Goal: Find specific page/section: Find specific page/section

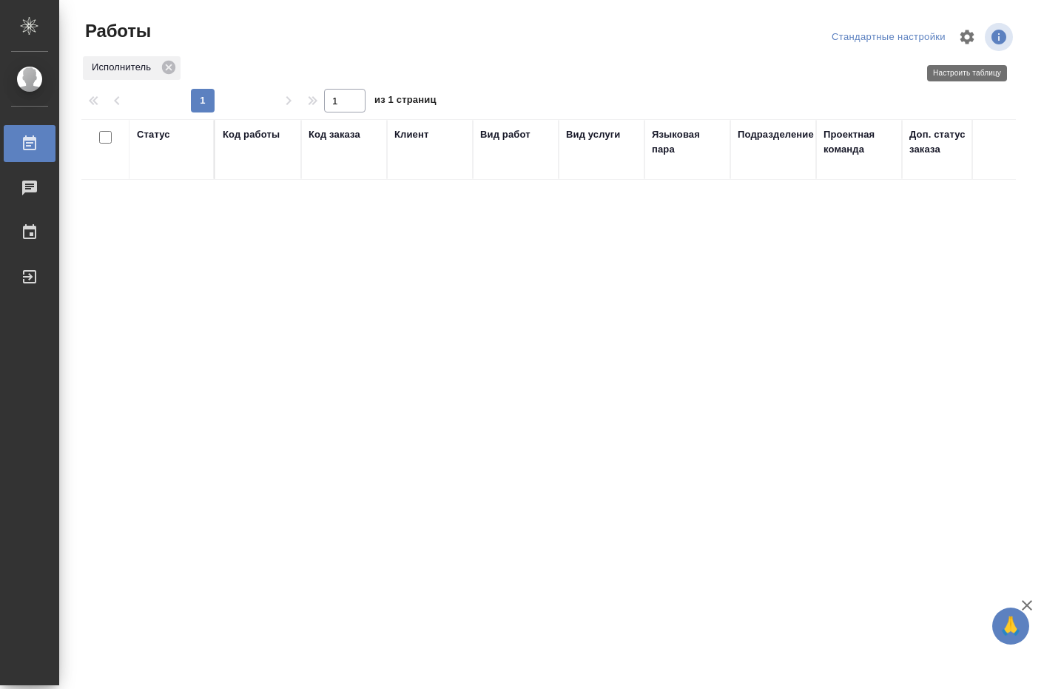
click at [967, 35] on icon "button" at bounding box center [967, 37] width 18 height 18
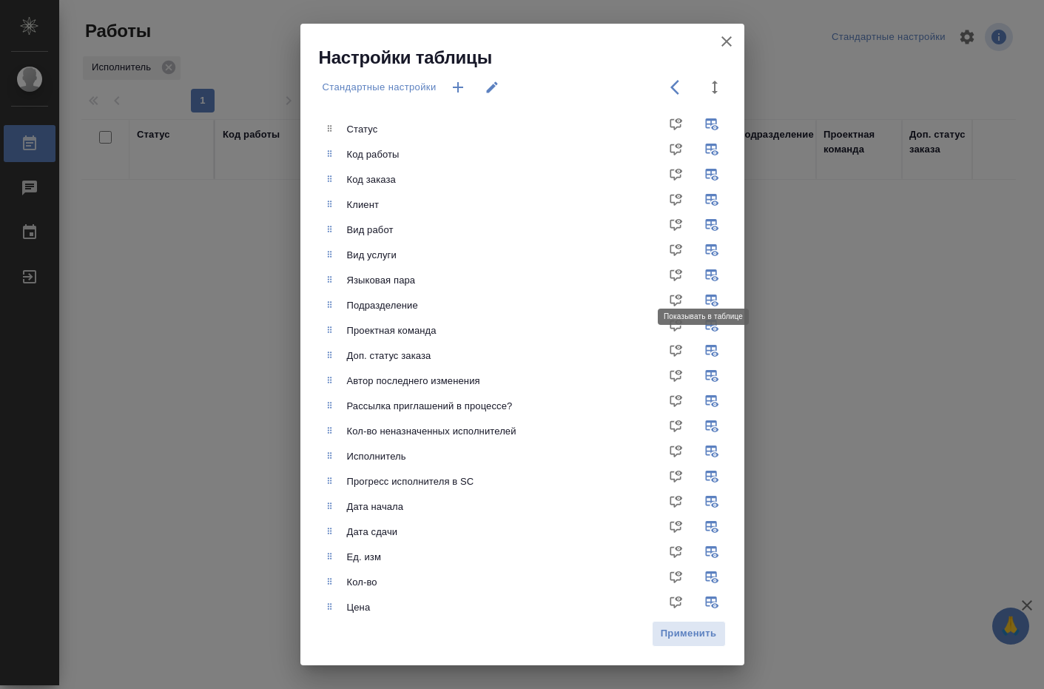
click at [701, 272] on input "checkbox" at bounding box center [714, 280] width 35 height 35
checkbox input "false"
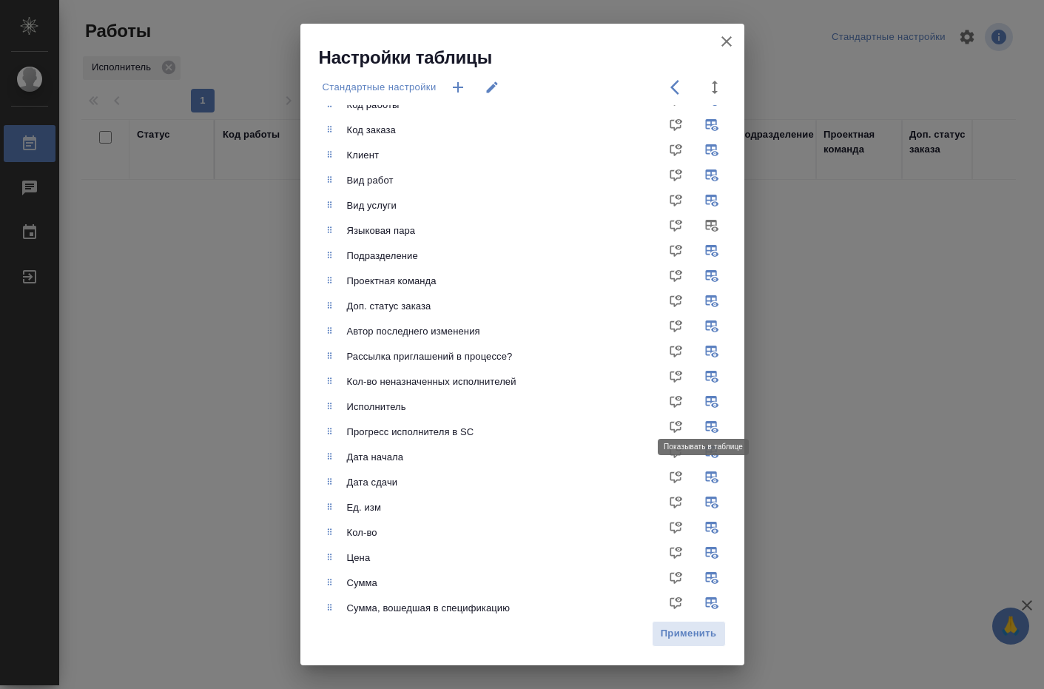
scroll to position [74, 0]
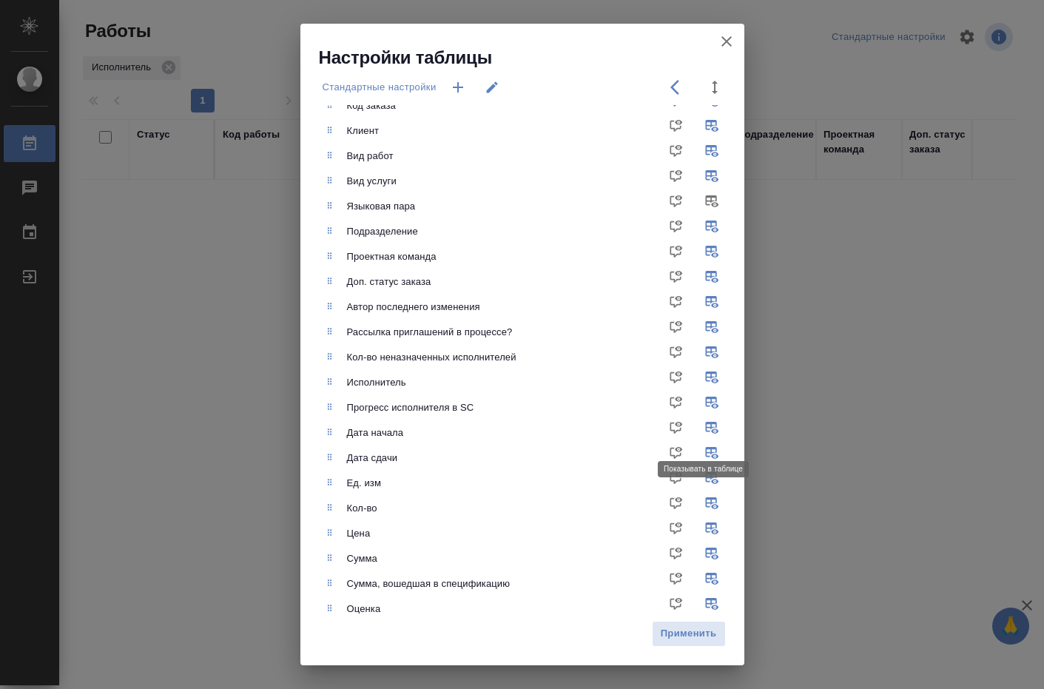
click at [700, 426] on input "checkbox" at bounding box center [714, 432] width 35 height 35
checkbox input "false"
click at [699, 451] on input "checkbox" at bounding box center [714, 457] width 35 height 35
checkbox input "false"
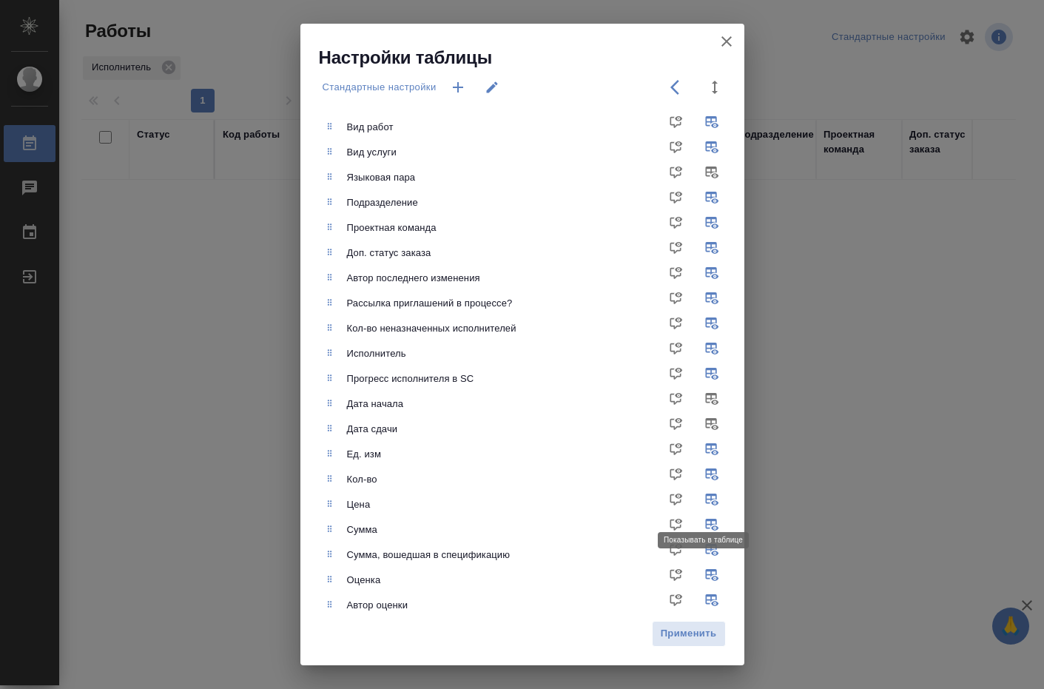
scroll to position [148, 0]
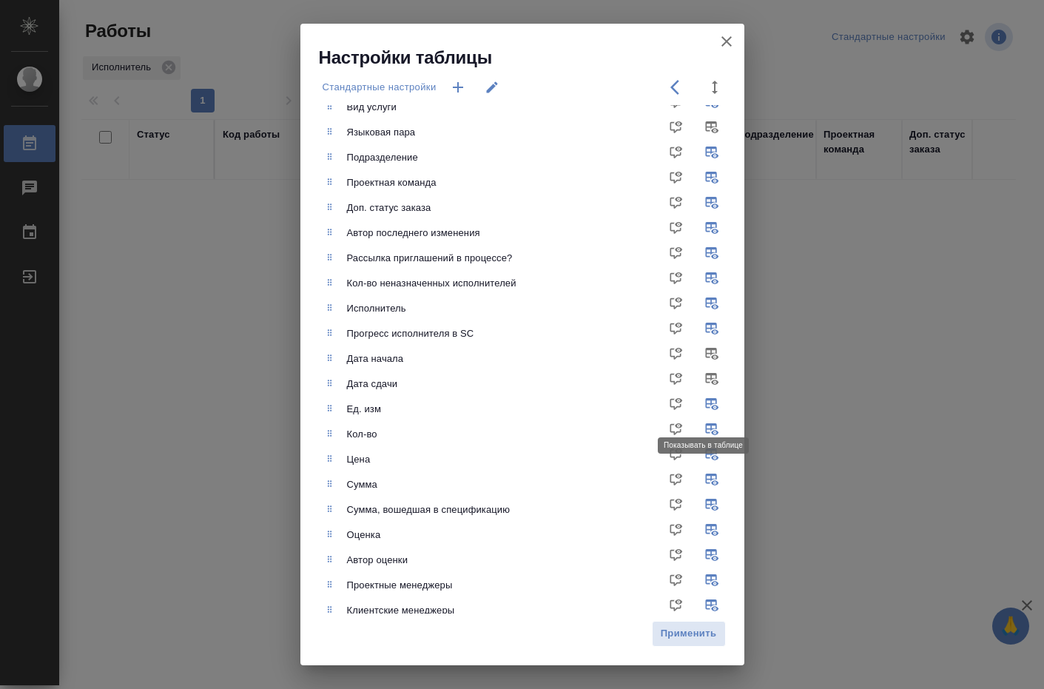
click at [701, 404] on input "checkbox" at bounding box center [714, 408] width 35 height 35
checkbox input "false"
click at [697, 428] on input "checkbox" at bounding box center [714, 433] width 35 height 35
checkbox input "false"
click at [700, 453] on input "checkbox" at bounding box center [714, 459] width 35 height 35
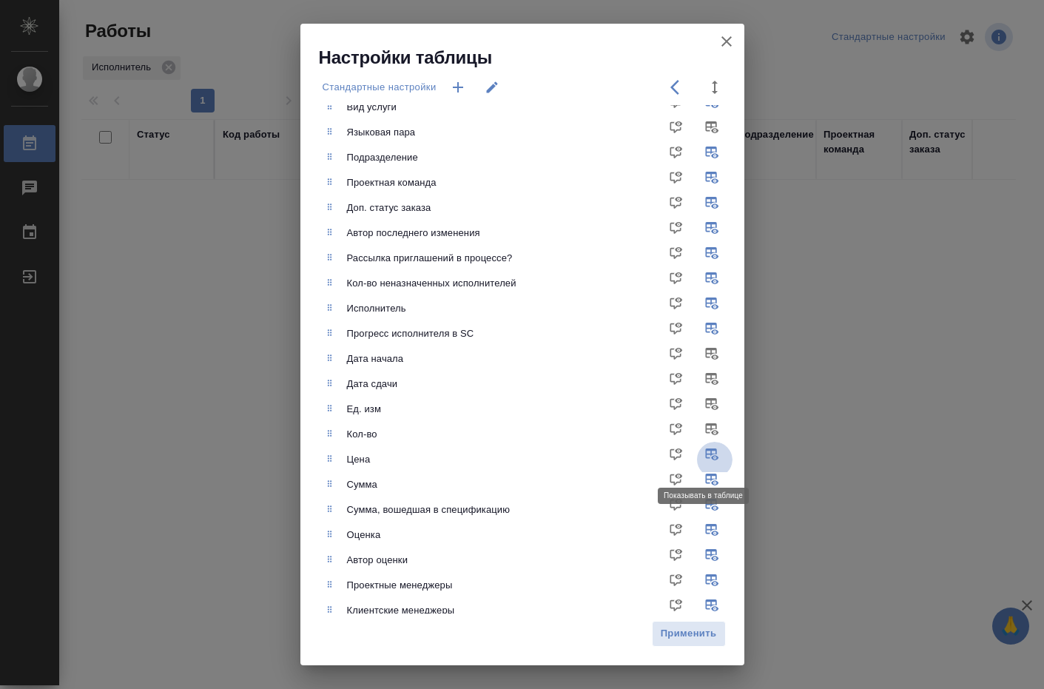
checkbox input "false"
click at [700, 474] on input "checkbox" at bounding box center [714, 484] width 35 height 35
checkbox input "false"
click at [697, 502] on input "checkbox" at bounding box center [714, 509] width 35 height 35
checkbox input "false"
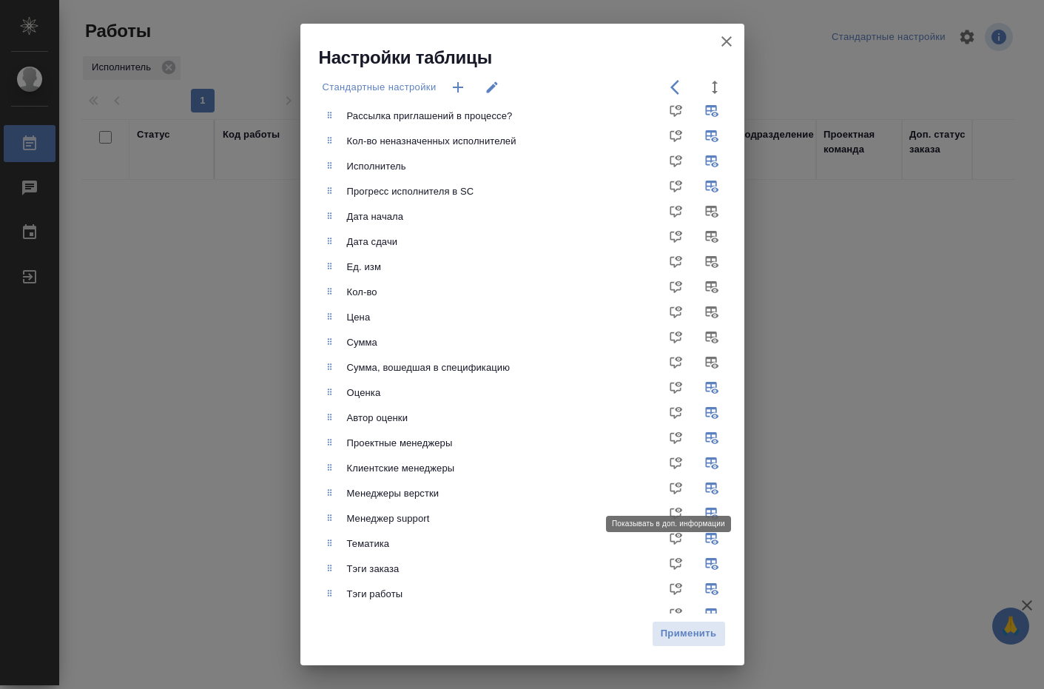
scroll to position [296, 0]
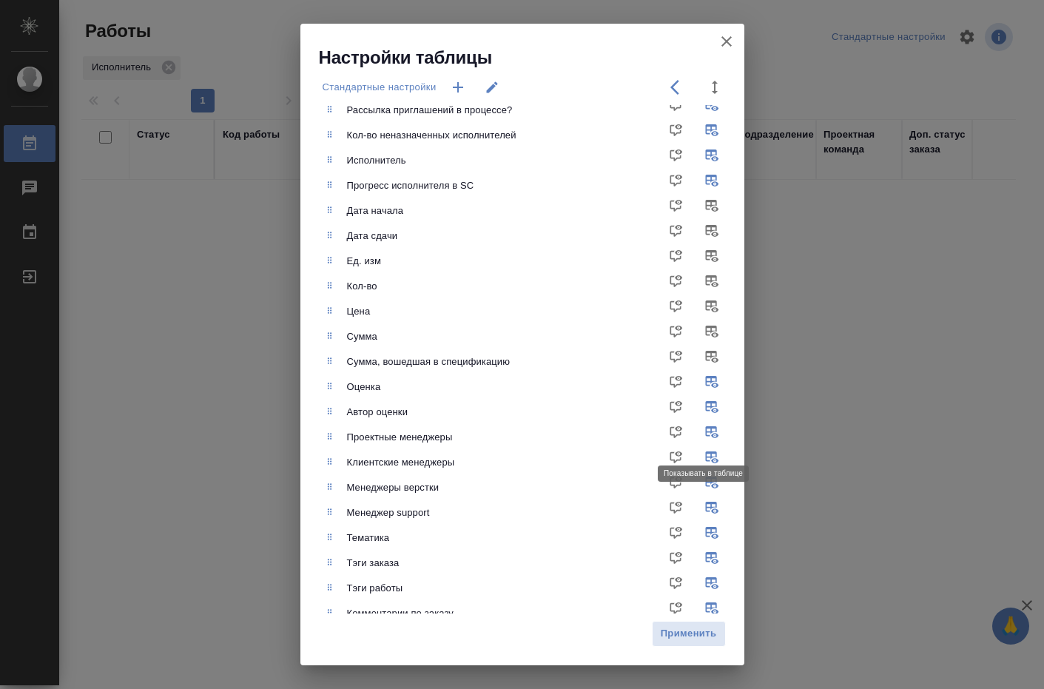
click at [703, 434] on input "checkbox" at bounding box center [714, 436] width 35 height 35
checkbox input "false"
click at [697, 532] on input "checkbox" at bounding box center [714, 537] width 35 height 35
checkbox input "false"
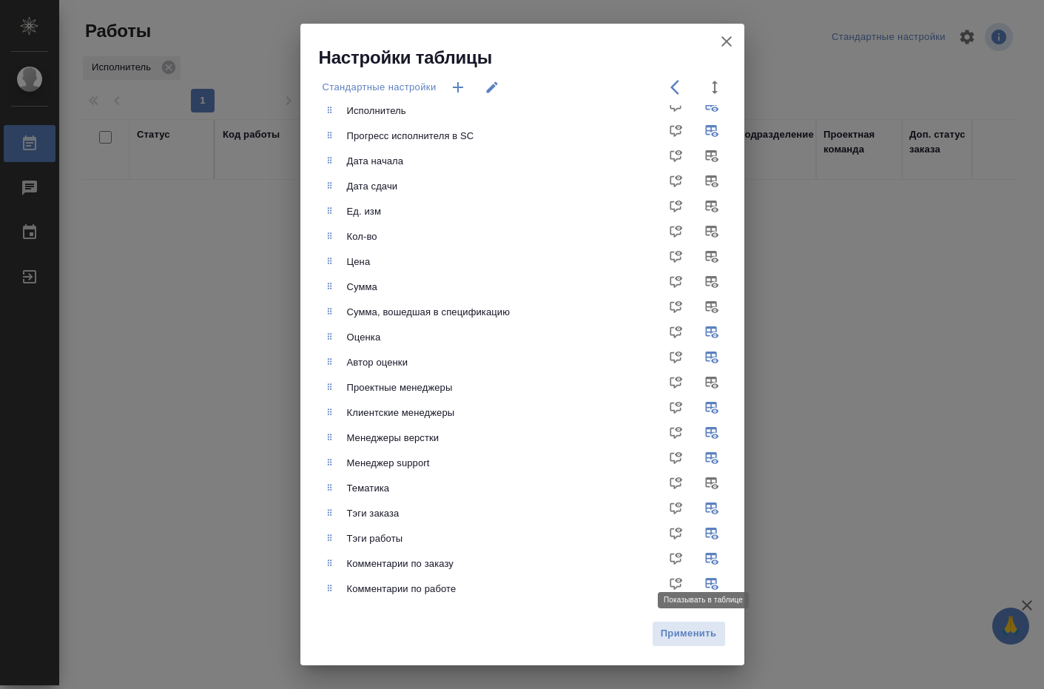
click at [703, 555] on input "checkbox" at bounding box center [714, 563] width 35 height 35
checkbox input "false"
click at [699, 581] on input "checkbox" at bounding box center [714, 588] width 35 height 35
checkbox input "false"
click at [687, 635] on span "Применить" at bounding box center [689, 633] width 58 height 17
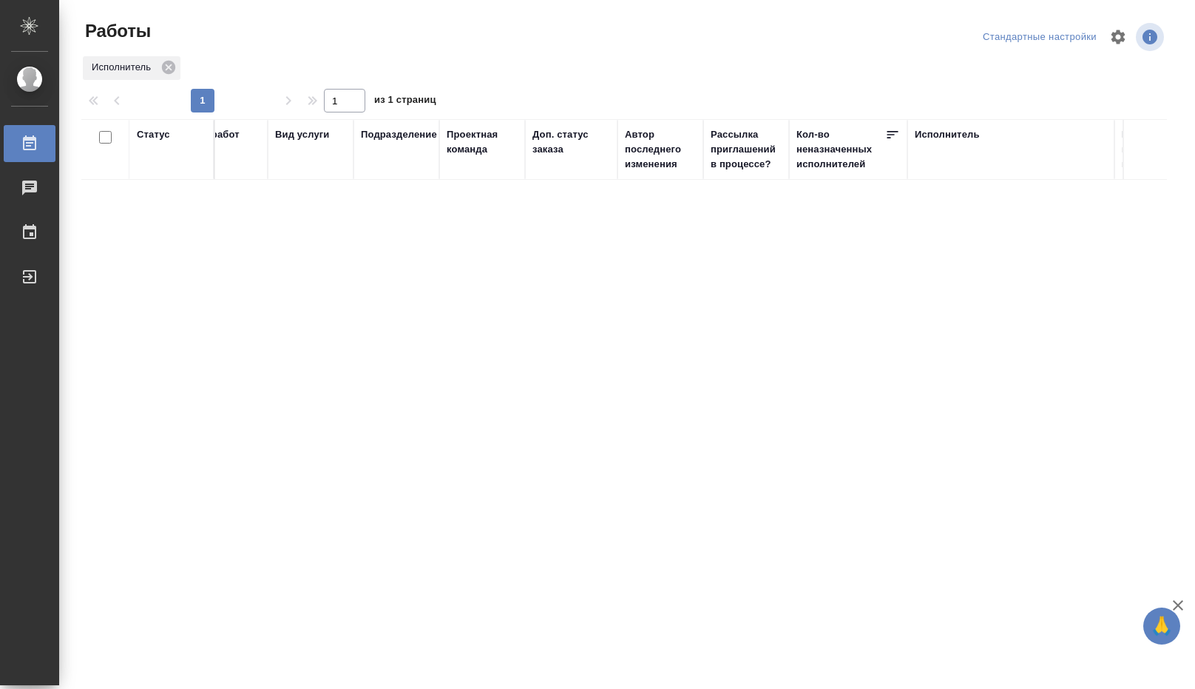
scroll to position [0, 190]
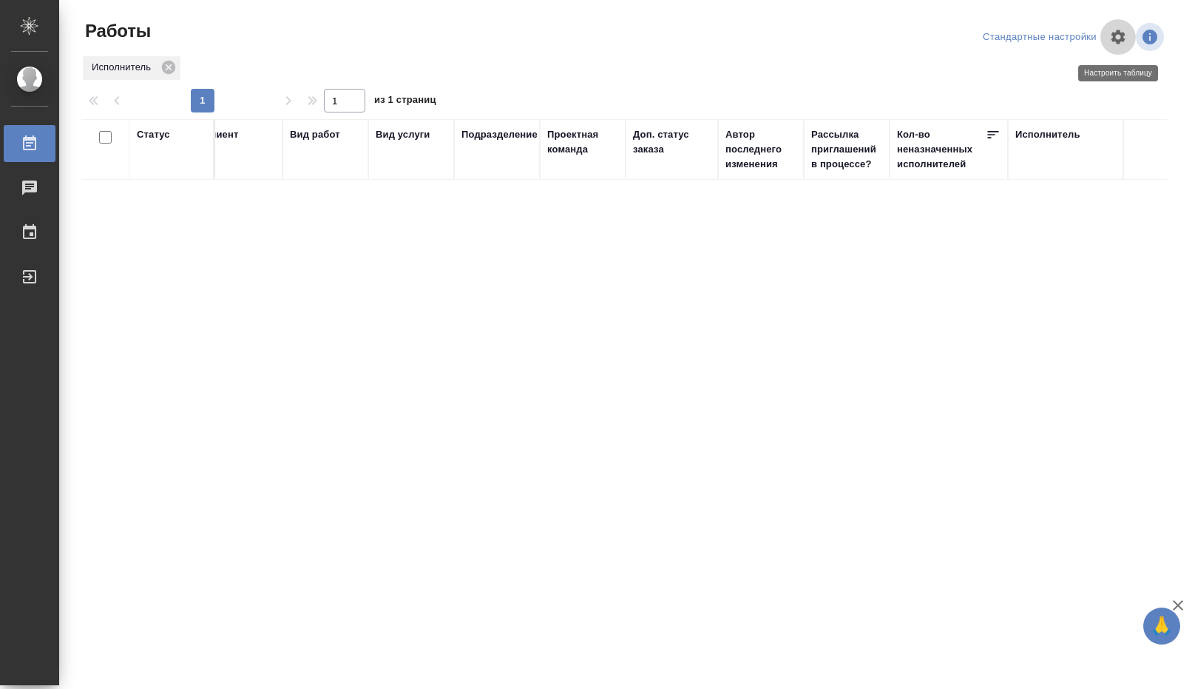
click at [1043, 40] on icon "button" at bounding box center [1118, 37] width 18 height 18
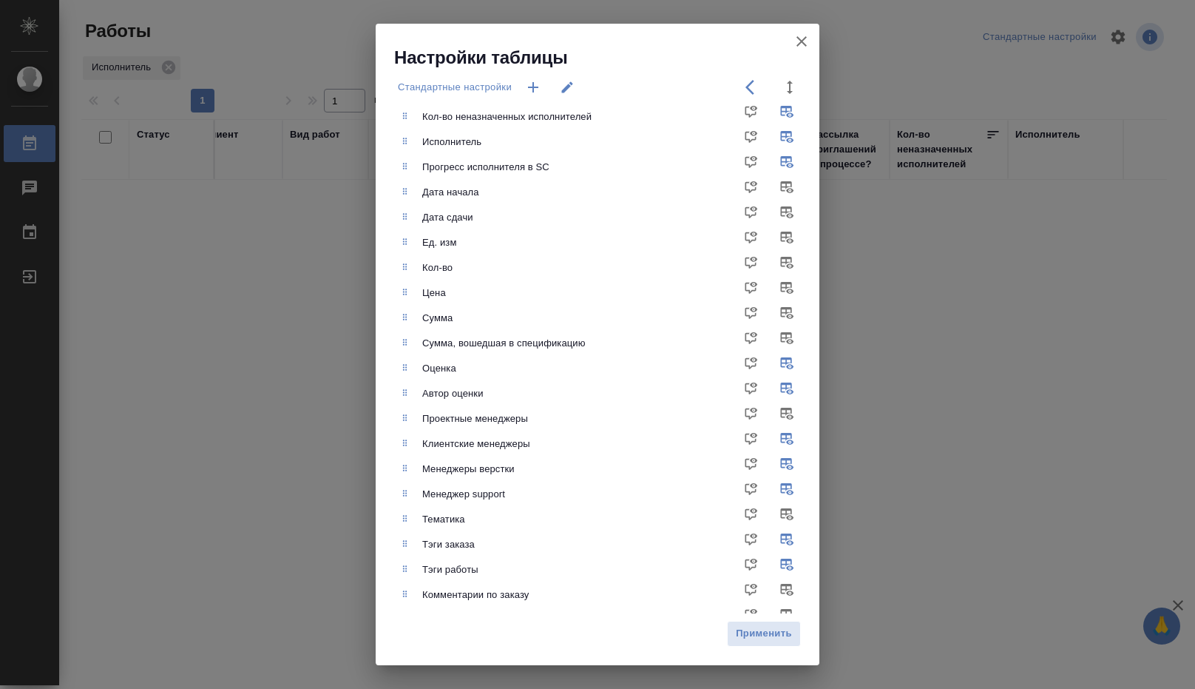
scroll to position [345, 0]
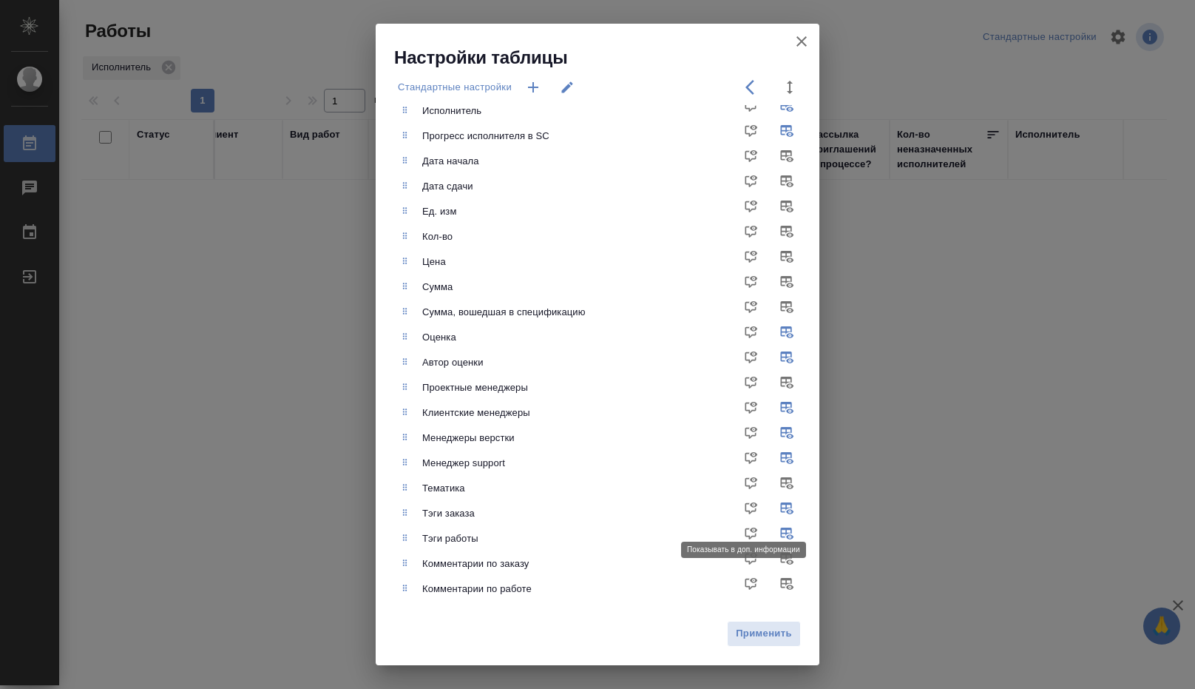
click at [740, 505] on input "checkbox" at bounding box center [754, 513] width 35 height 35
checkbox input "true"
click at [739, 532] on input "checkbox" at bounding box center [754, 538] width 35 height 35
checkbox input "true"
click at [754, 632] on span "Применить" at bounding box center [764, 633] width 58 height 17
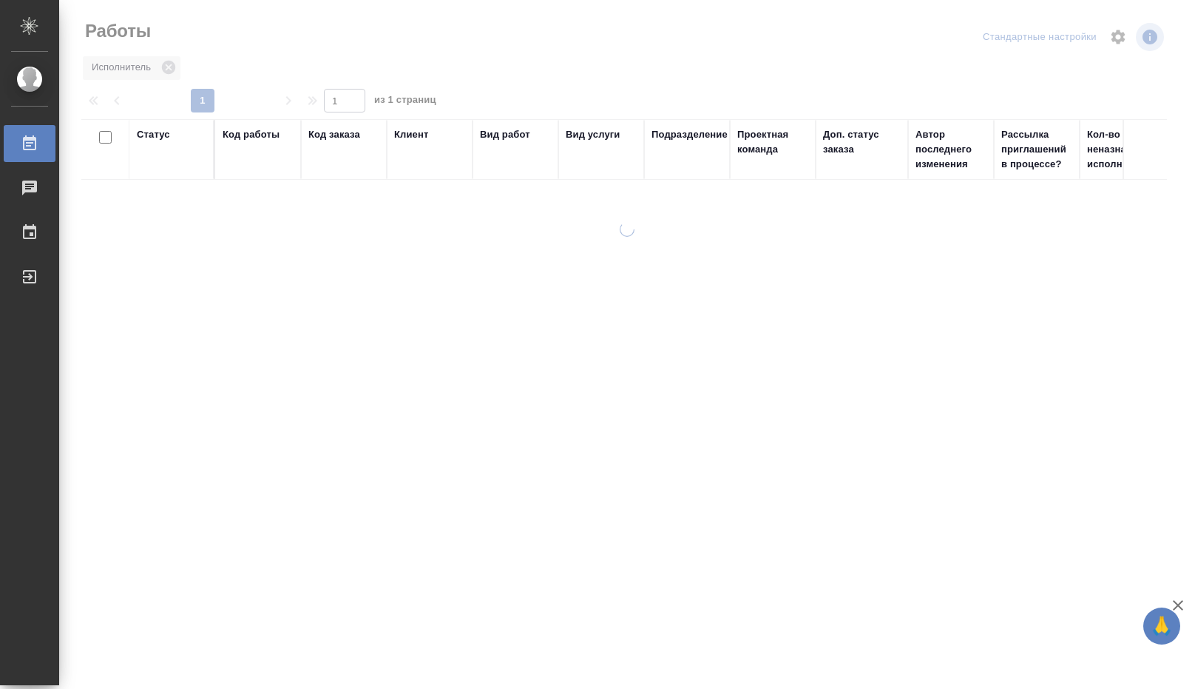
drag, startPoint x: 581, startPoint y: 644, endPoint x: 724, endPoint y: 642, distance: 142.8
click at [740, 640] on div at bounding box center [627, 441] width 1136 height 438
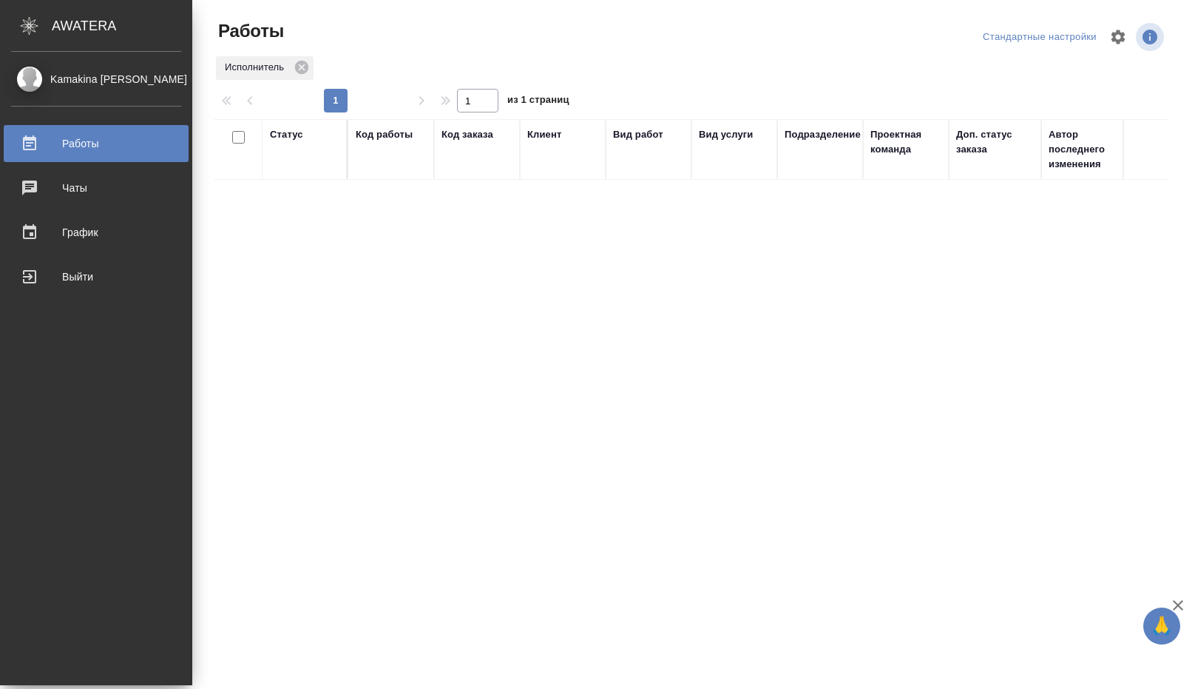
click at [98, 147] on div "Работы" at bounding box center [96, 143] width 170 height 22
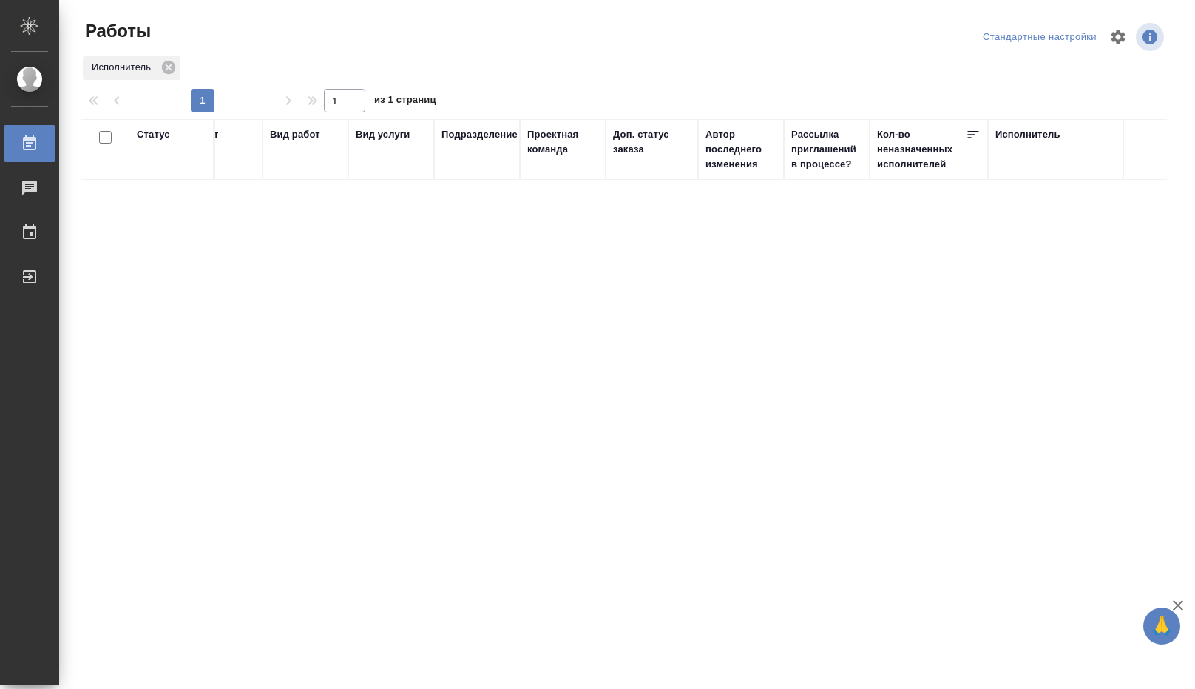
scroll to position [0, 246]
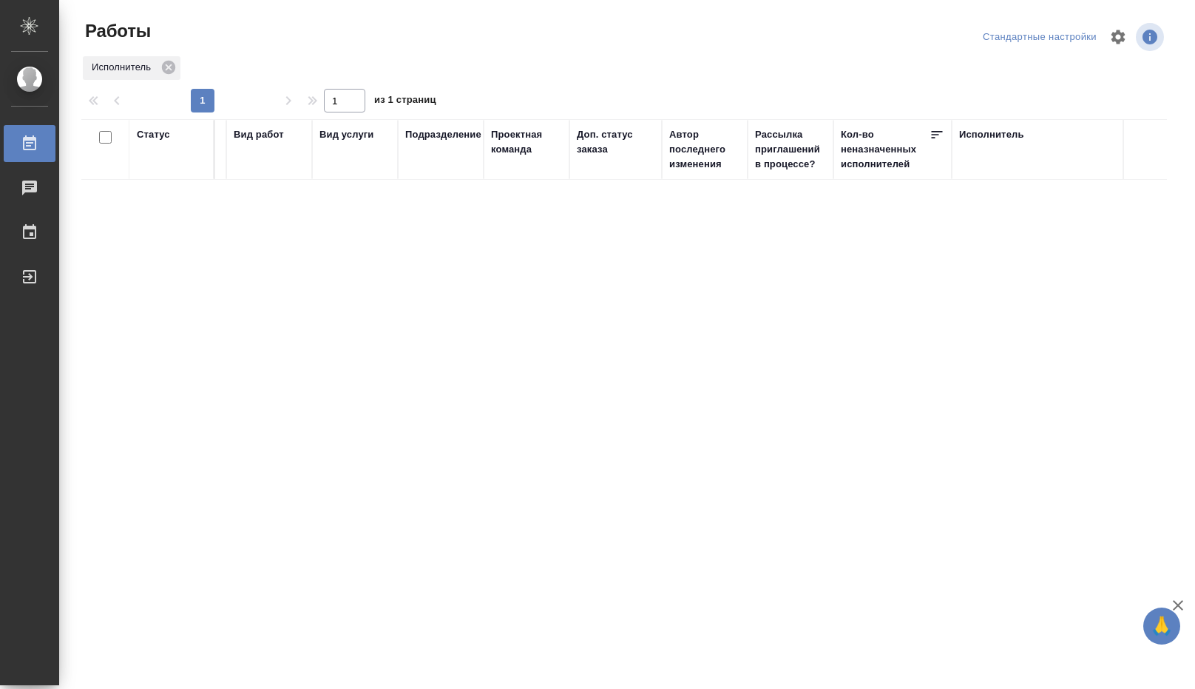
click at [967, 132] on div "Исполнитель" at bounding box center [991, 134] width 65 height 15
click at [996, 192] on div "Свои работы" at bounding box center [999, 193] width 65 height 13
click at [1000, 191] on div "Свои работы" at bounding box center [999, 193] width 65 height 13
type input "R"
type input "Kamakina"
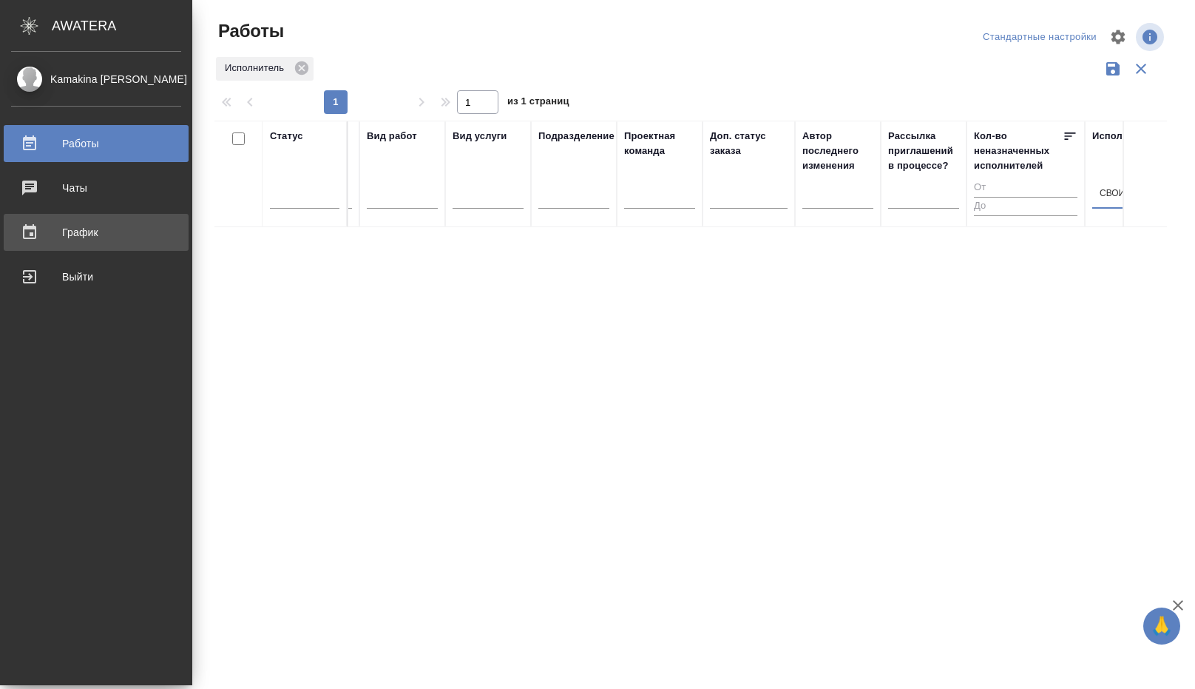
click at [35, 231] on div "График" at bounding box center [96, 232] width 170 height 22
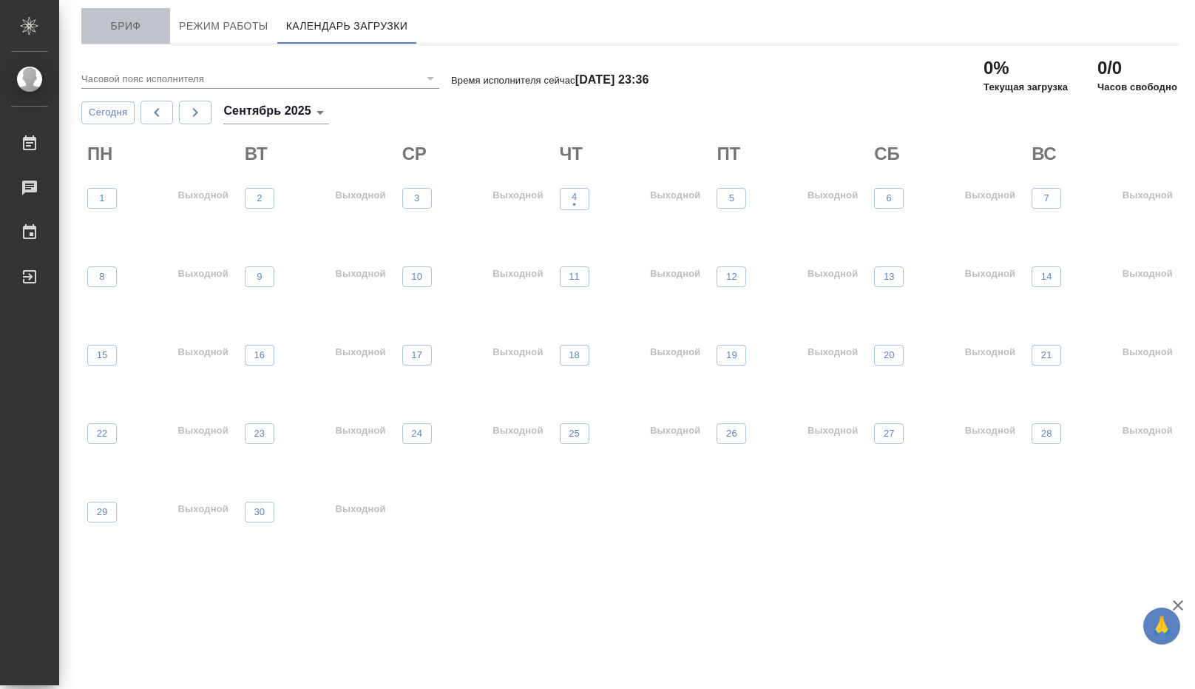
click at [138, 23] on span "Бриф" at bounding box center [125, 26] width 71 height 18
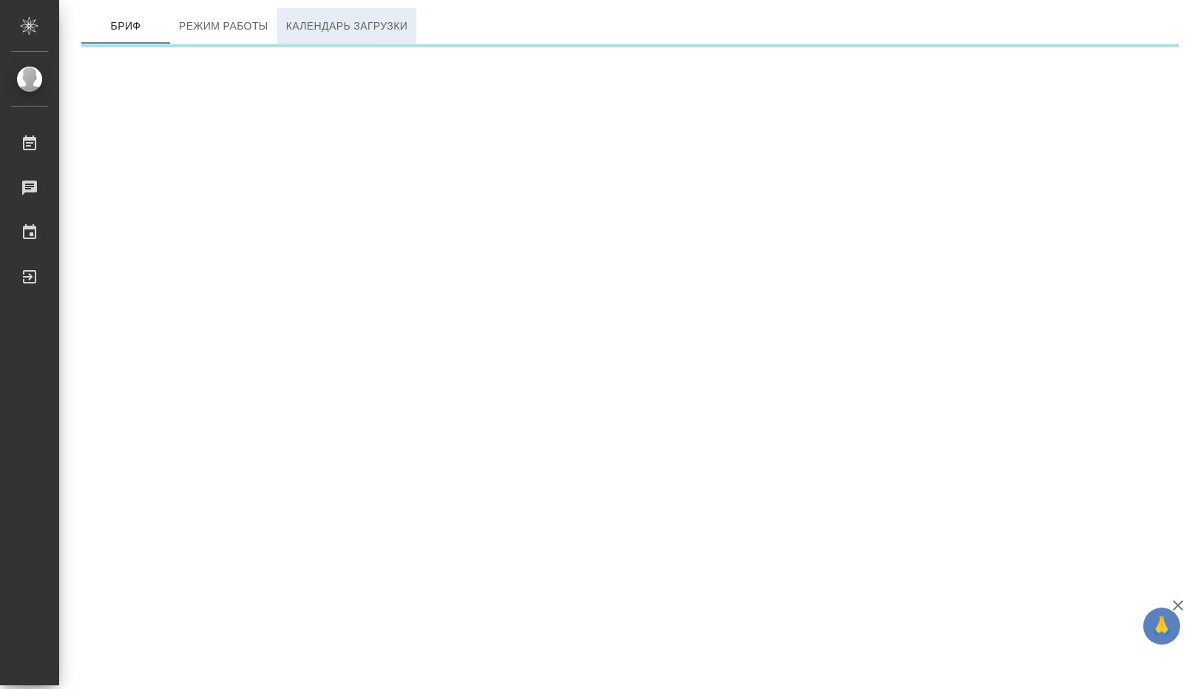
click at [376, 27] on span "Календарь загрузки" at bounding box center [347, 26] width 122 height 18
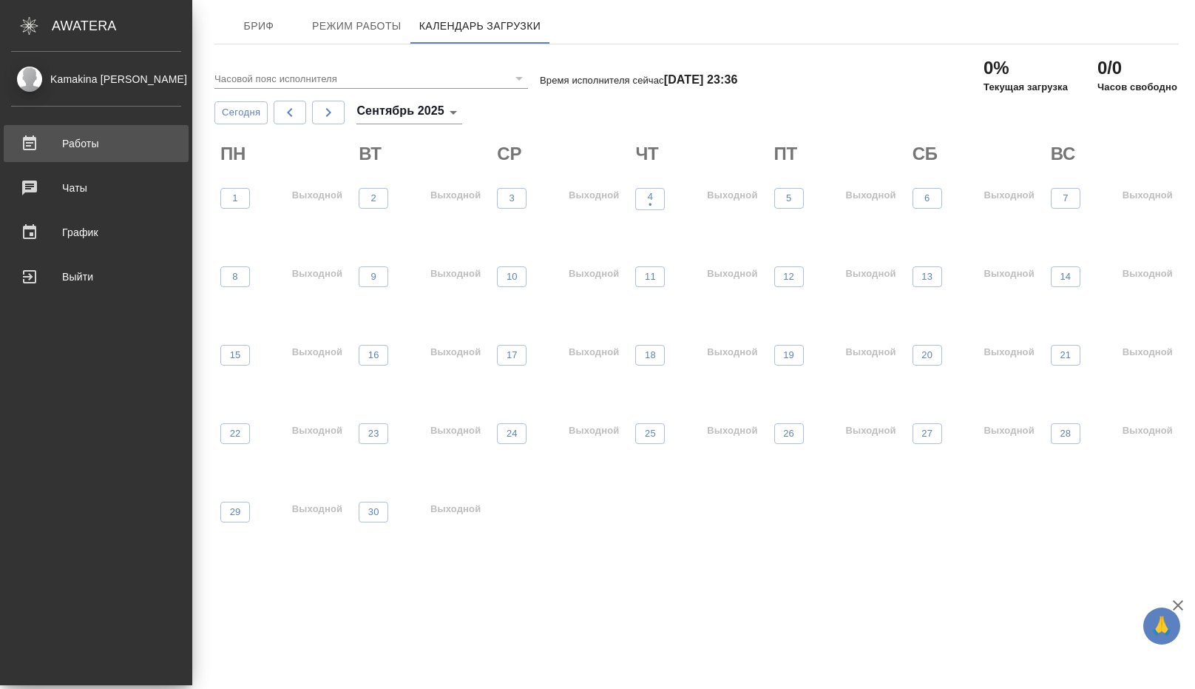
click at [32, 143] on div "Работы" at bounding box center [96, 143] width 170 height 22
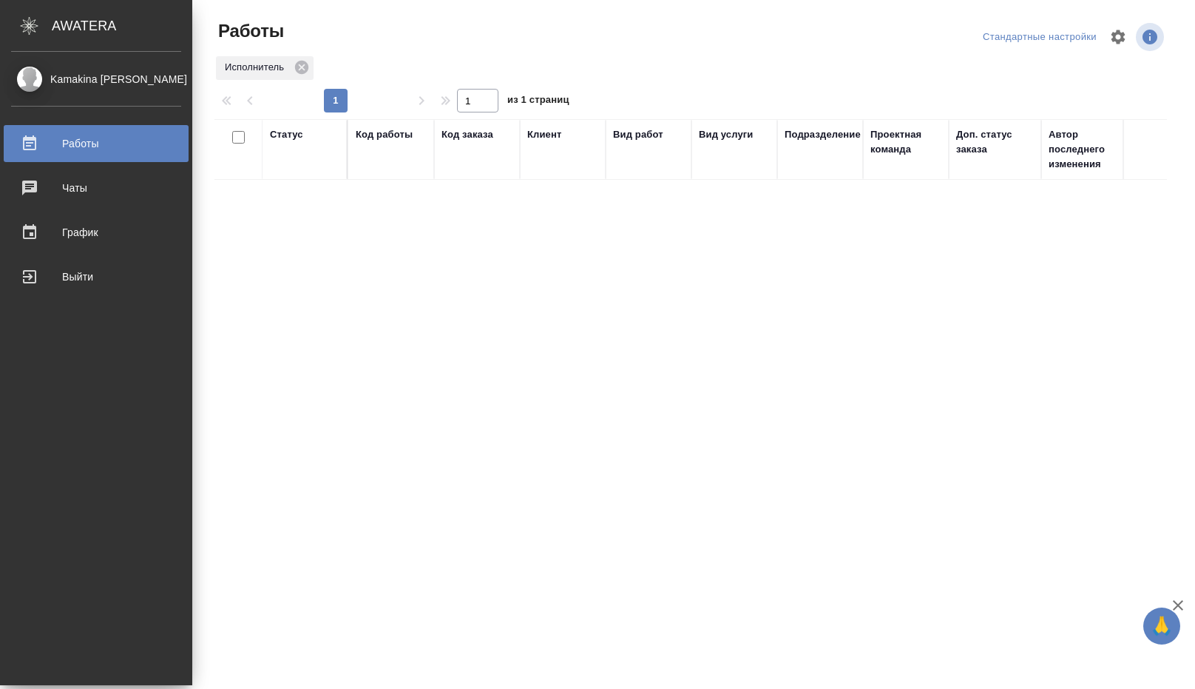
click at [23, 426] on div "Kamakina [PERSON_NAME] 0 Чаты График Выйти" at bounding box center [96, 368] width 192 height 633
